Goal: Transaction & Acquisition: Purchase product/service

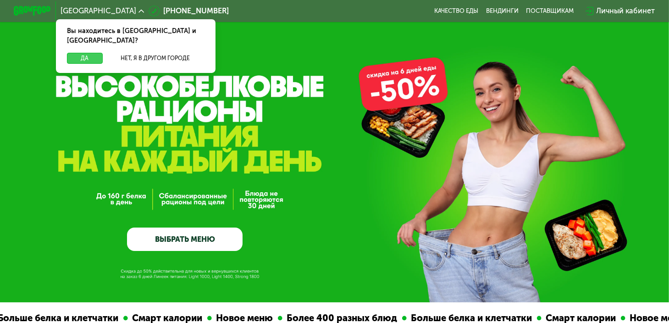
click at [89, 53] on button "Да" at bounding box center [85, 58] width 36 height 11
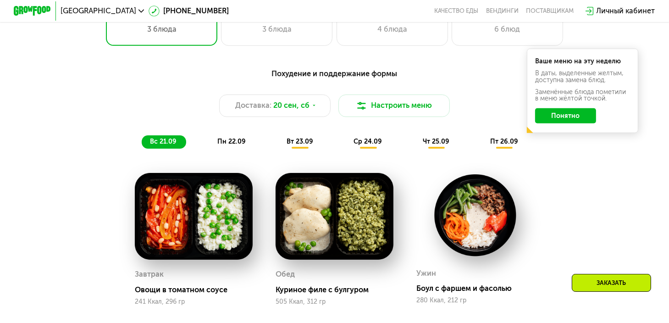
scroll to position [642, 0]
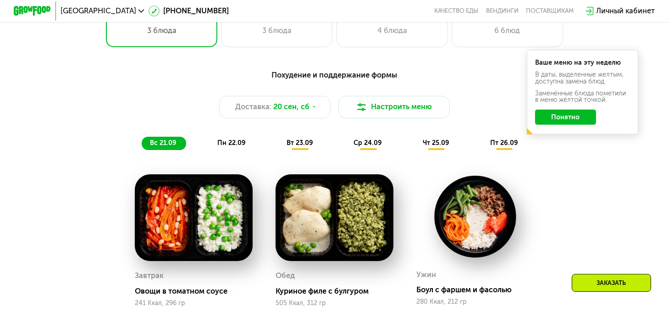
click at [233, 146] on span "пн 22.09" at bounding box center [231, 143] width 28 height 8
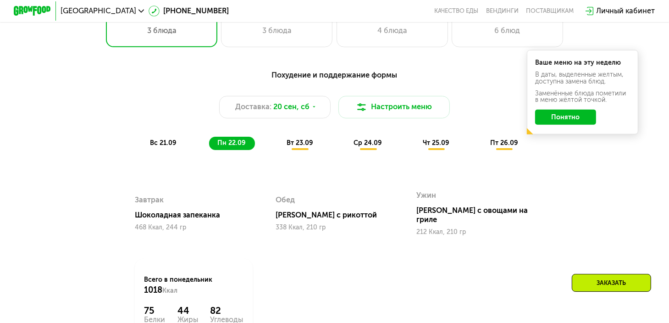
scroll to position [687, 0]
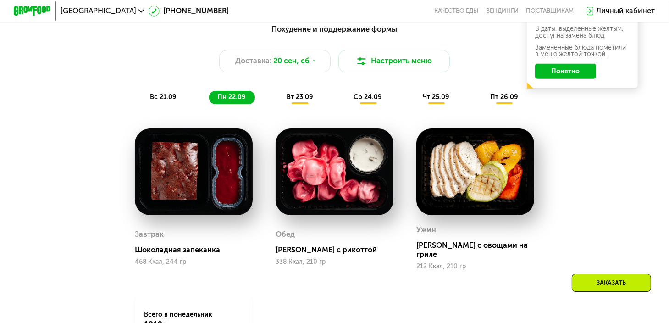
click at [302, 100] on span "вт 23.09" at bounding box center [299, 97] width 27 height 8
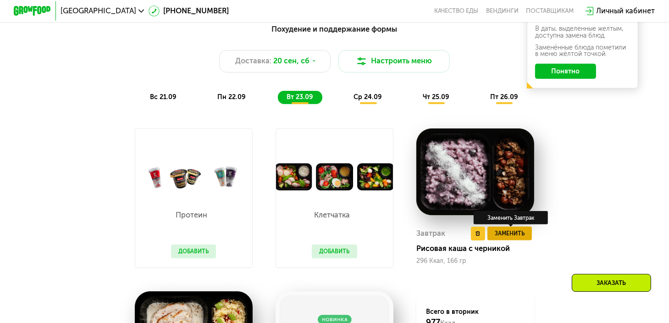
click at [517, 238] on span "Заменить" at bounding box center [509, 233] width 30 height 9
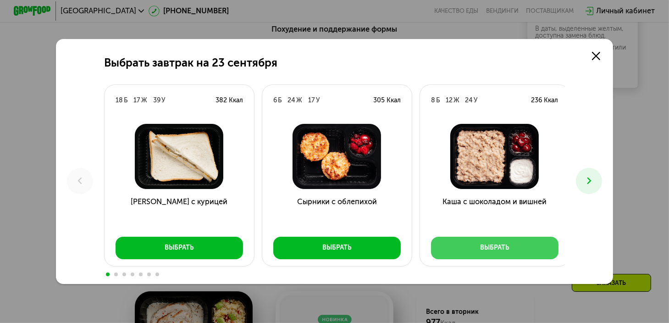
click at [517, 244] on button "Выбрать" at bounding box center [494, 247] width 127 height 22
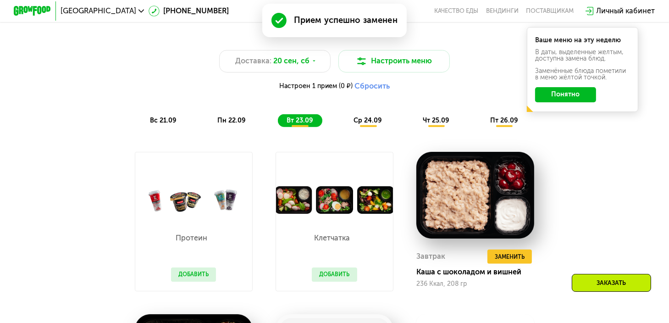
click at [517, 244] on div "Заменить Завтрак" at bounding box center [510, 240] width 74 height 13
click at [521, 261] on span "Заменить" at bounding box center [509, 256] width 30 height 9
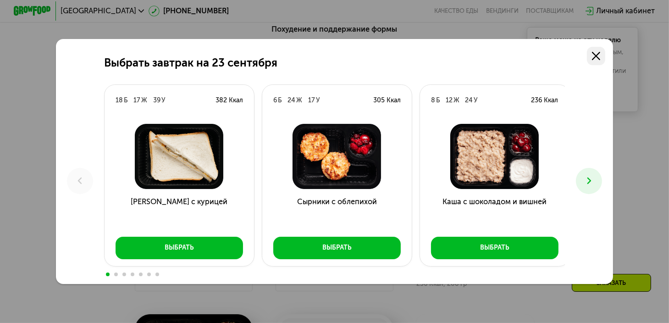
click at [596, 55] on icon at bounding box center [596, 56] width 8 height 8
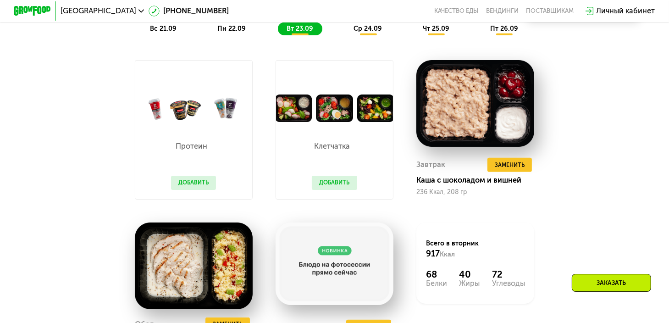
scroll to position [871, 0]
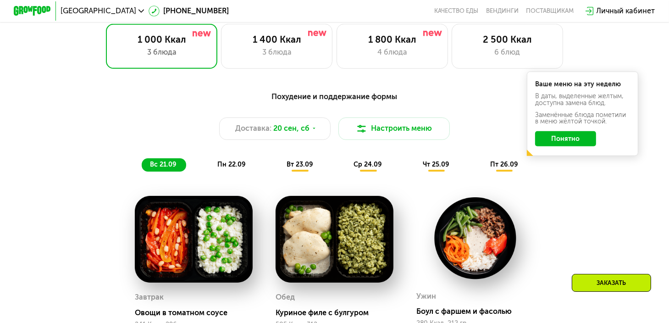
scroll to position [596, 0]
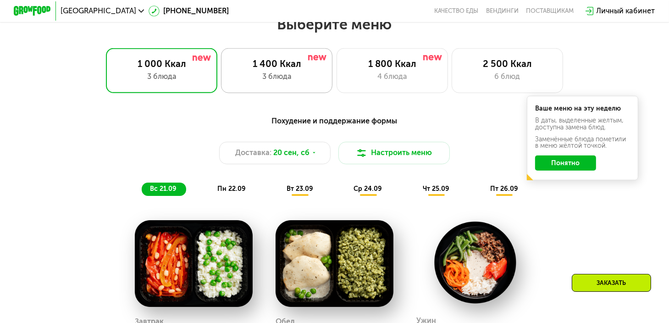
click at [282, 74] on div "1 400 Ккал 3 блюда" at bounding box center [276, 70] width 111 height 44
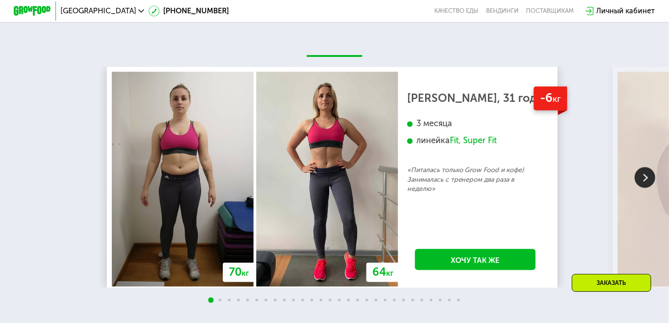
scroll to position [1741, 0]
